Goal: Use online tool/utility

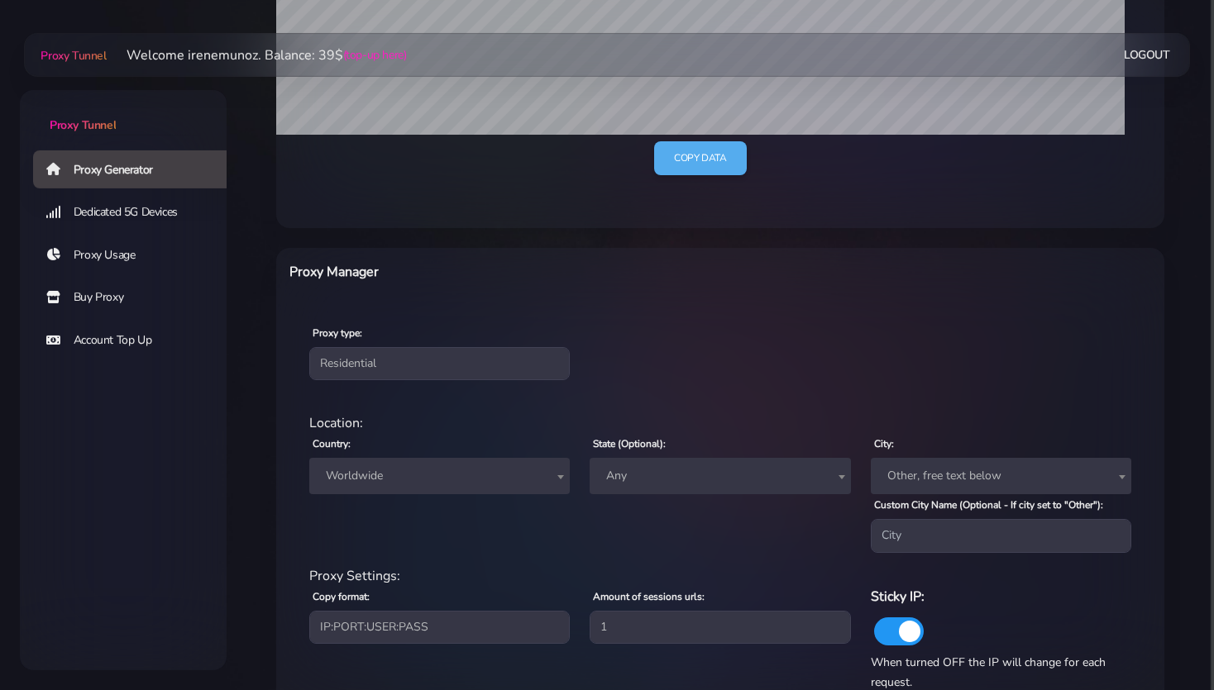
scroll to position [437, 0]
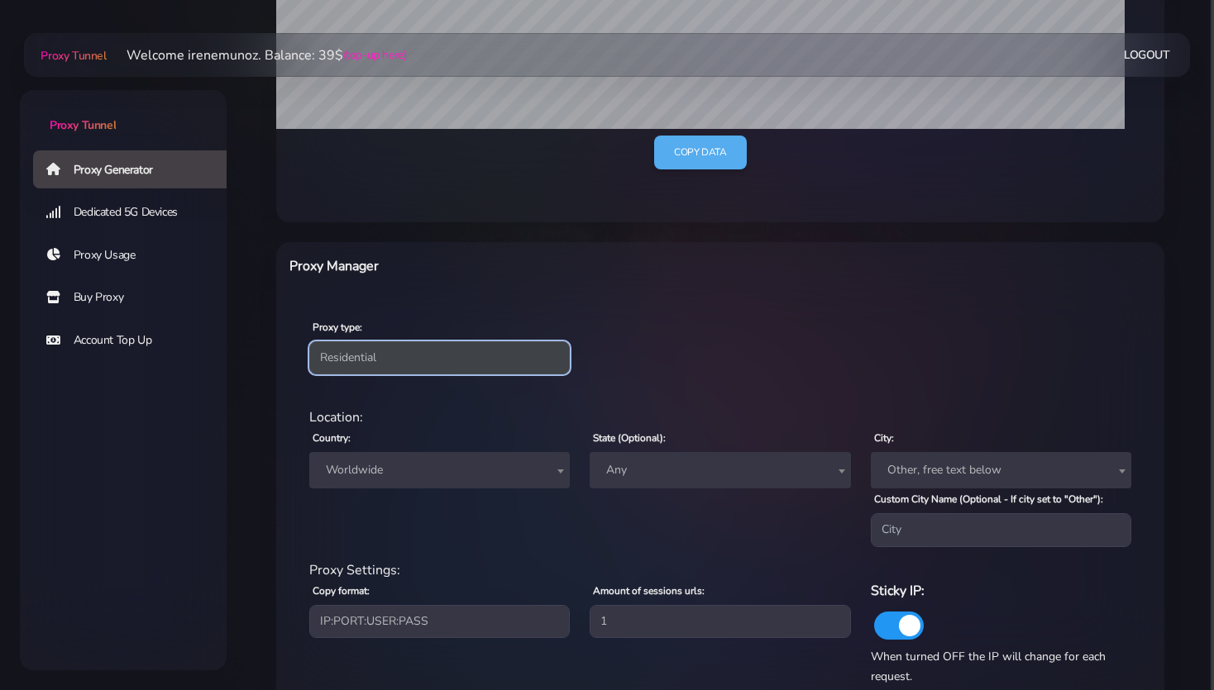
click at [309, 341] on select "Residential Static Mobile" at bounding box center [439, 357] width 260 height 33
select select "static"
click option "Static" at bounding box center [0, 0] width 0 height 0
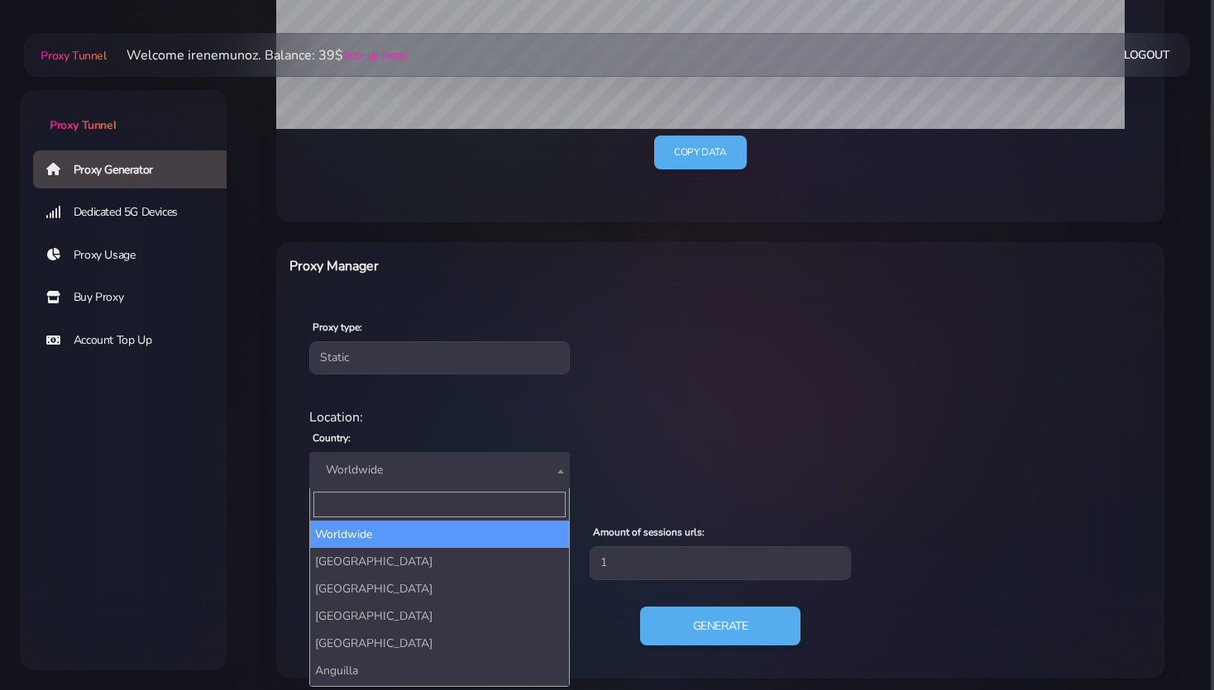
click at [378, 478] on span "Worldwide" at bounding box center [439, 470] width 241 height 23
click at [349, 501] on input "Search" at bounding box center [439, 505] width 252 height 26
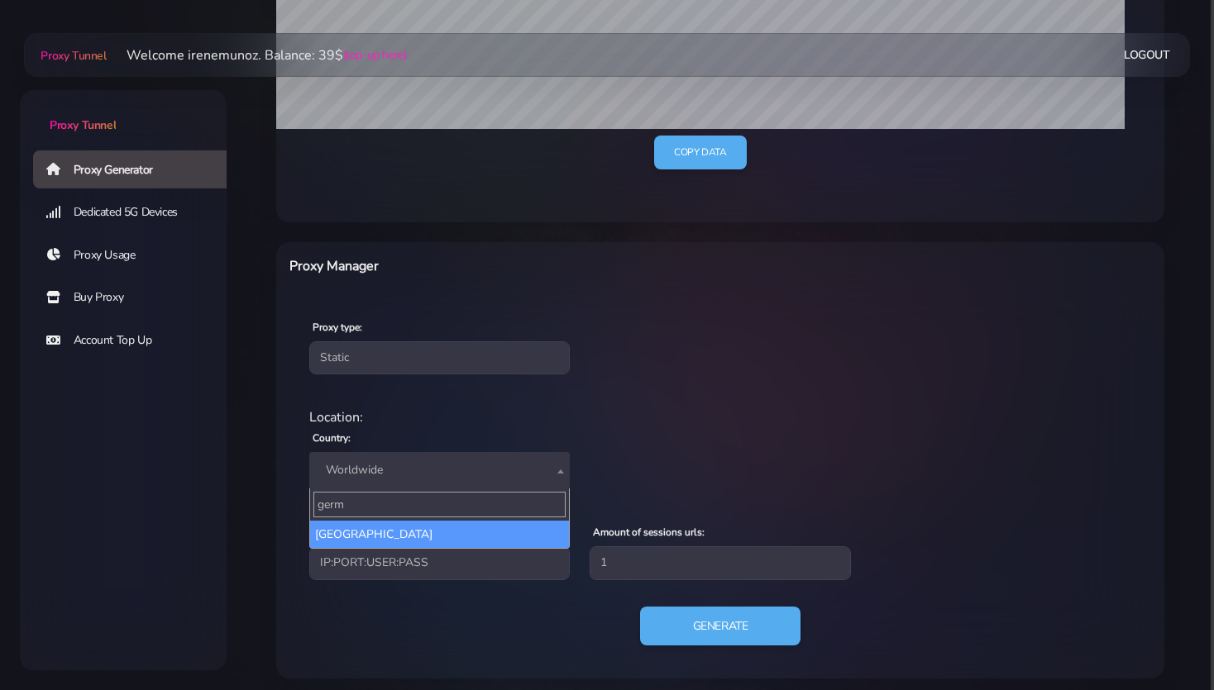
type input "germ"
select select "DE"
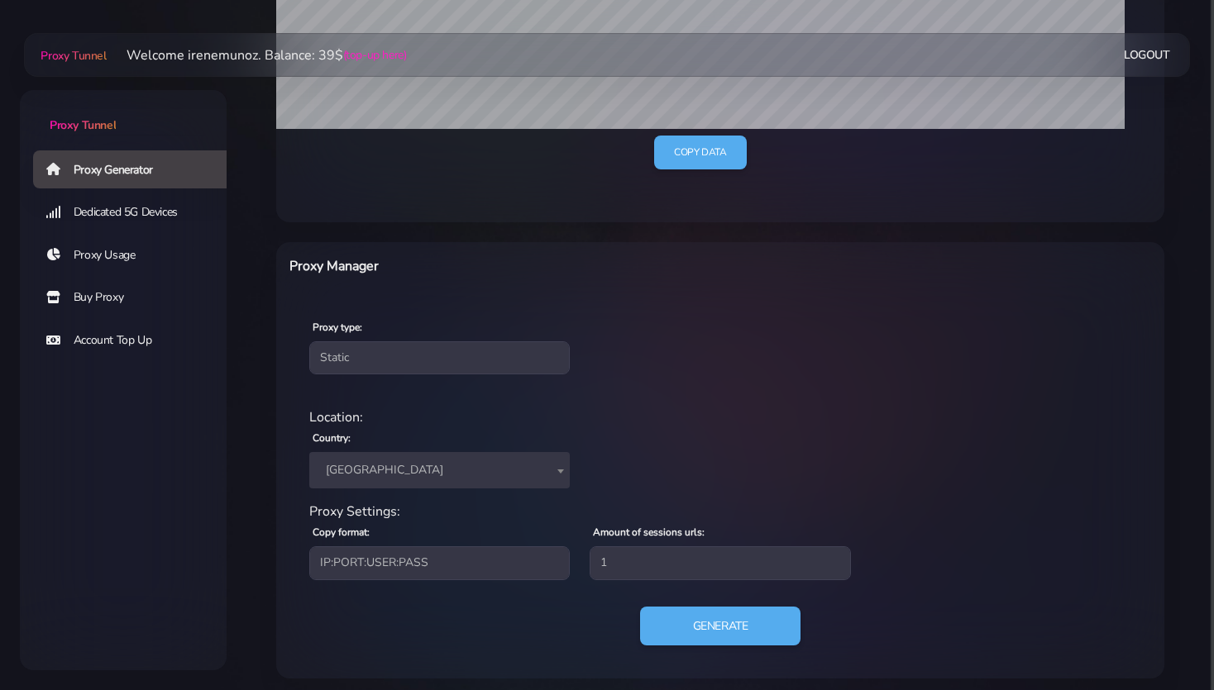
click at [287, 531] on div "Proxy type: Residential Static Mobile Location: Country: Worldwide [GEOGRAPHIC_…" at bounding box center [720, 488] width 888 height 382
click at [707, 630] on button "Generate" at bounding box center [720, 626] width 165 height 41
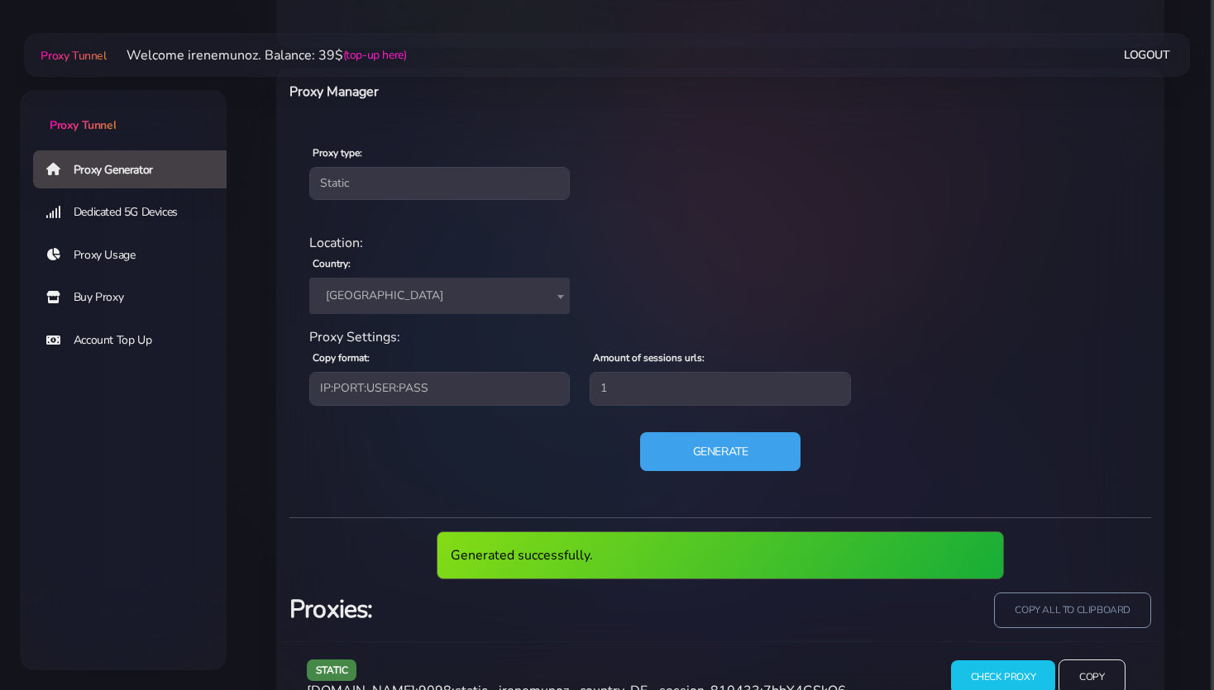
scroll to position [603, 0]
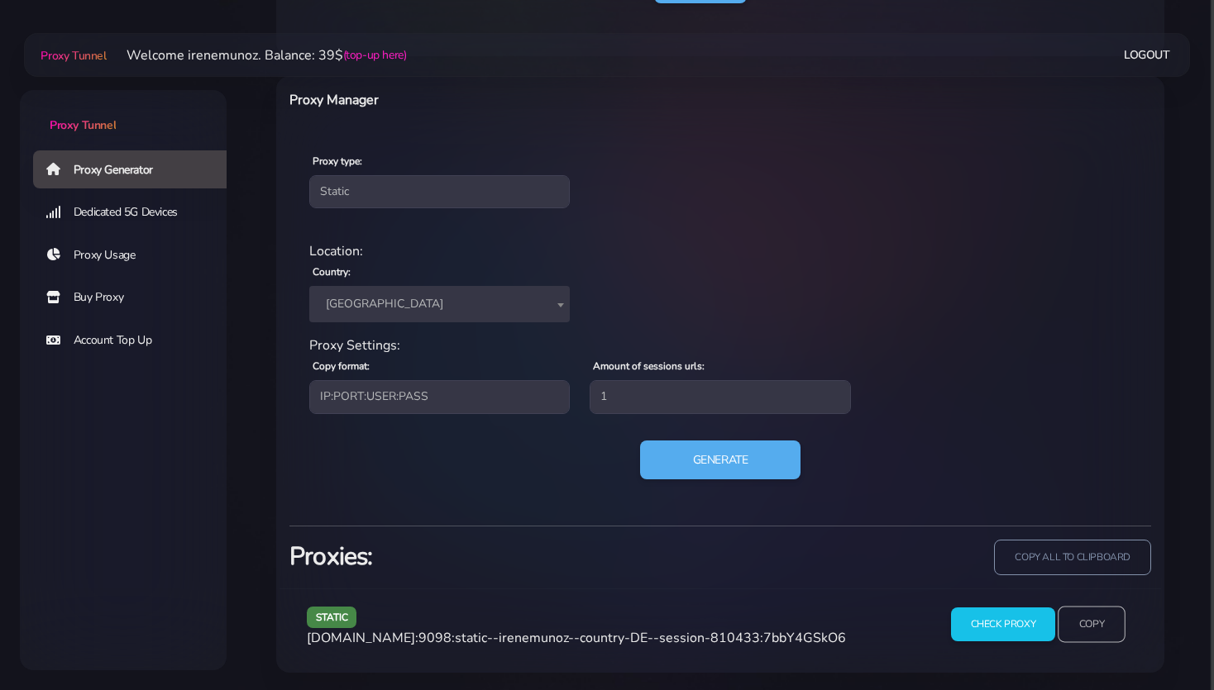
click at [1100, 627] on input "Copy" at bounding box center [1091, 625] width 68 height 36
